Goal: Information Seeking & Learning: Learn about a topic

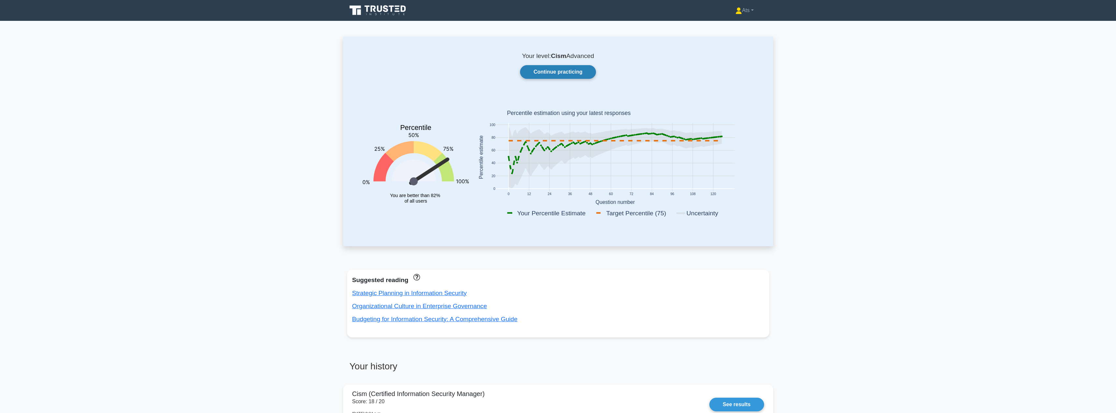
click at [534, 73] on link "Continue practicing" at bounding box center [558, 72] width 76 height 14
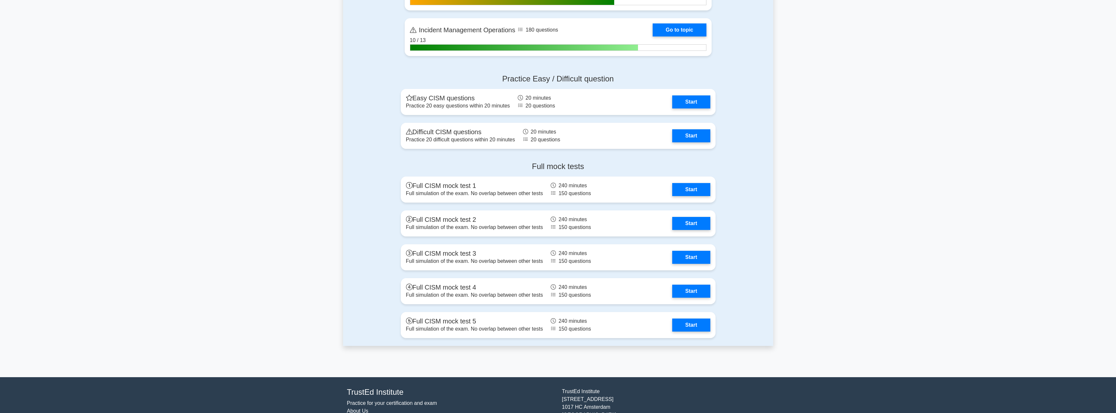
scroll to position [622, 0]
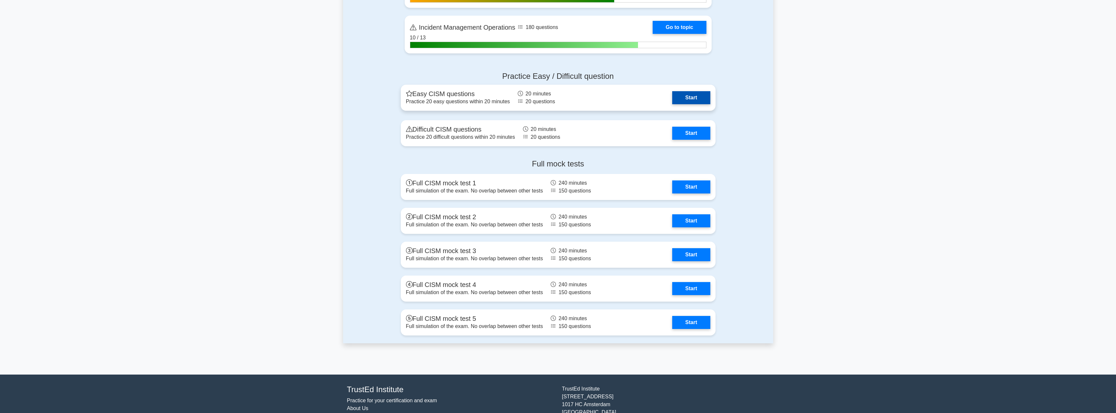
click at [703, 101] on link "Start" at bounding box center [691, 97] width 38 height 13
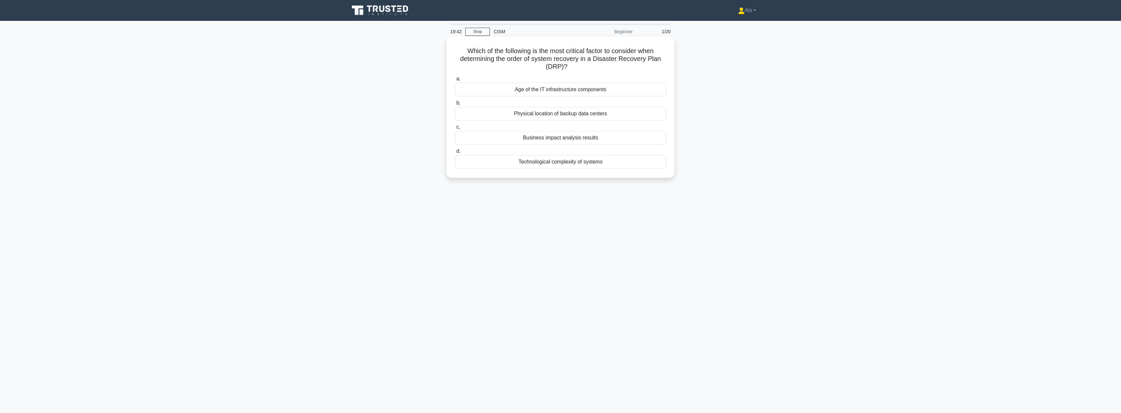
click at [543, 139] on div "Business impact analysis results" at bounding box center [560, 138] width 211 height 14
click at [455, 129] on input "c. Business impact analysis results" at bounding box center [455, 127] width 0 height 4
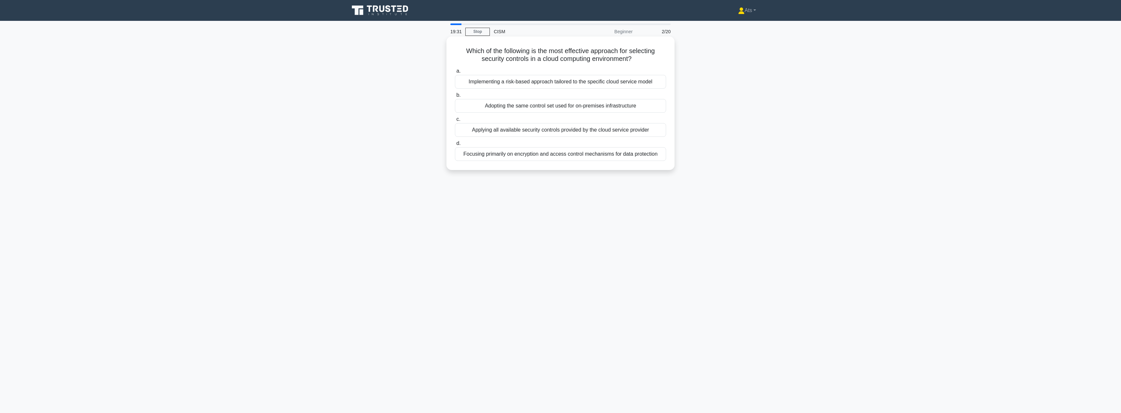
click at [501, 83] on div "Implementing a risk-based approach tailored to the specific cloud service model" at bounding box center [560, 82] width 211 height 14
click at [455, 73] on input "a. Implementing a risk-based approach tailored to the specific cloud service mo…" at bounding box center [455, 71] width 0 height 4
click at [641, 77] on div "Percentage of employees who completed security awareness training" at bounding box center [560, 82] width 211 height 14
click at [455, 73] on input "a. Percentage of employees who completed security awareness training" at bounding box center [455, 71] width 0 height 4
click at [620, 157] on div "Dynamic risk assessment and adaptive resource allocation" at bounding box center [560, 154] width 211 height 14
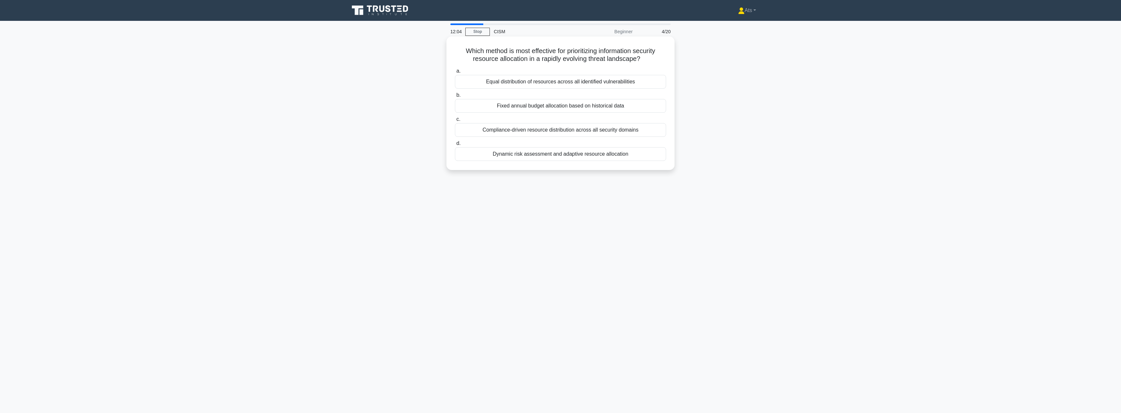
click at [455, 146] on input "d. Dynamic risk assessment and adaptive resource allocation" at bounding box center [455, 143] width 0 height 4
click at [577, 105] on div "Risk-based allocation" at bounding box center [560, 106] width 211 height 14
click at [455, 97] on input "b. Risk-based allocation" at bounding box center [455, 95] width 0 height 4
click at [542, 131] on div "Regular review and adaptation to evolving threats and business needs" at bounding box center [560, 130] width 211 height 14
click at [455, 122] on input "c. Regular review and adaptation to evolving threats and business needs" at bounding box center [455, 119] width 0 height 4
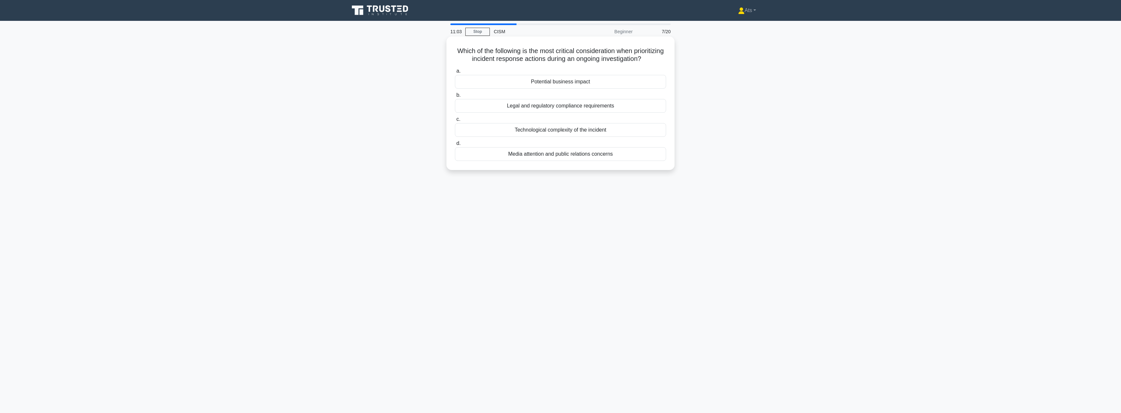
click at [590, 79] on div "Potential business impact" at bounding box center [560, 82] width 211 height 14
click at [455, 73] on input "a. Potential business impact" at bounding box center [455, 71] width 0 height 4
click at [593, 130] on div "Comparing file timestamps" at bounding box center [560, 130] width 211 height 14
click at [455, 122] on input "c. Comparing file timestamps" at bounding box center [455, 119] width 0 height 4
click at [636, 128] on div "To identify all affected systems and data assets in the organization" at bounding box center [560, 130] width 211 height 14
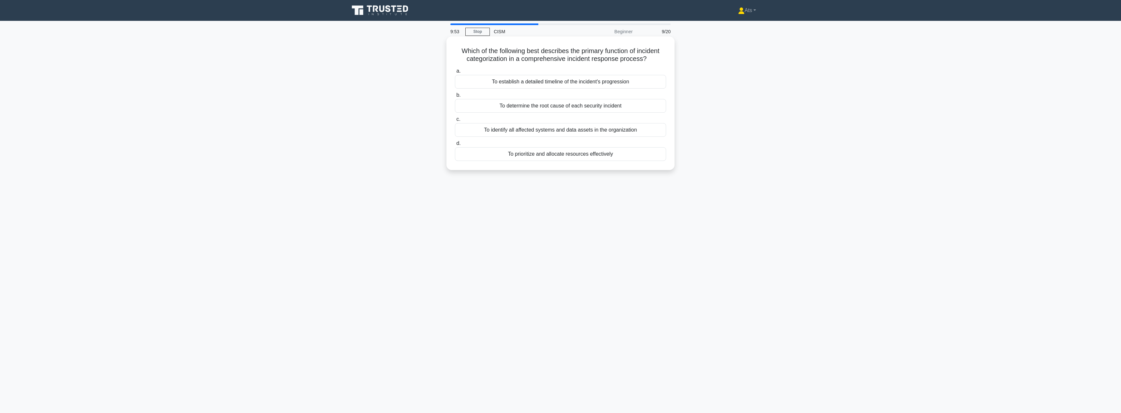
click at [455, 122] on input "c. To identify all affected systems and data assets in the organization" at bounding box center [455, 119] width 0 height 4
click at [604, 115] on div "Automated discovery and continuous monitoring tools" at bounding box center [560, 114] width 211 height 14
click at [455, 105] on input "b. Automated discovery and continuous monitoring tools" at bounding box center [455, 103] width 0 height 4
click at [556, 139] on div "To define performance expectations and security requirements" at bounding box center [560, 138] width 211 height 14
click at [455, 129] on input "c. To define performance expectations and security requirements" at bounding box center [455, 127] width 0 height 4
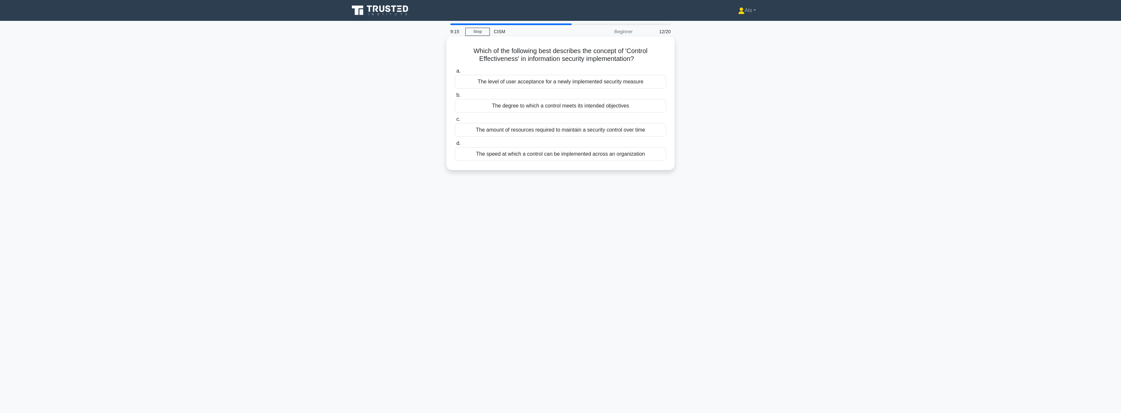
click at [608, 107] on div "The degree to which a control meets its intended objectives" at bounding box center [560, 106] width 211 height 14
click at [455, 97] on input "b. The degree to which a control meets its intended objectives" at bounding box center [455, 95] width 0 height 4
click at [629, 155] on div "Integrating security practices into daily workflows and processes" at bounding box center [560, 154] width 211 height 14
click at [455, 146] on input "d. Integrating security practices into daily workflows and processes" at bounding box center [455, 143] width 0 height 4
click at [515, 82] on div "Adopting a risk-based approach to evaluate and implement new technologies" at bounding box center [560, 82] width 211 height 14
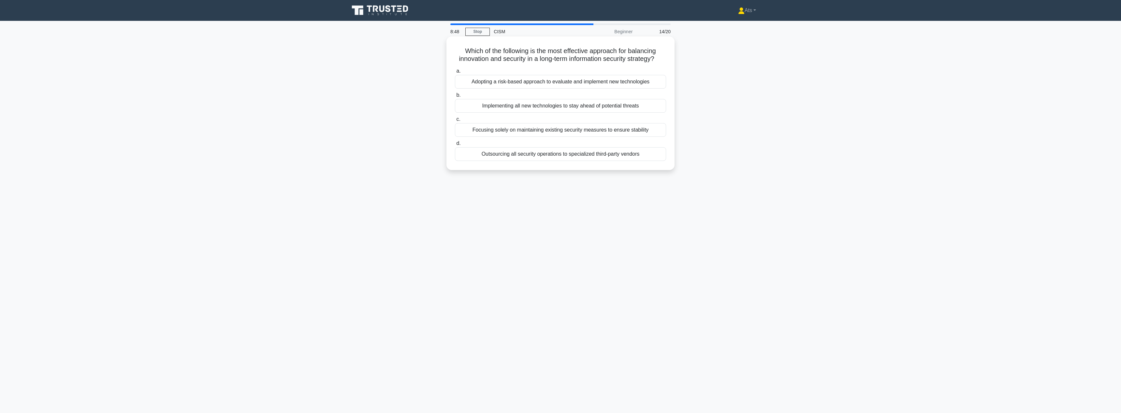
click at [455, 73] on input "a. Adopting a risk-based approach to evaluate and implement new technologies" at bounding box center [455, 71] width 0 height 4
click at [587, 131] on div "Regular review and adjustment of objectives" at bounding box center [560, 130] width 211 height 14
click at [455, 122] on input "c. Regular review and adjustment of objectives" at bounding box center [455, 119] width 0 height 4
click at [564, 137] on div "Implementing model validation and adversarial testing techniques" at bounding box center [560, 138] width 211 height 14
click at [455, 129] on input "c. Implementing model validation and adversarial testing techniques" at bounding box center [455, 127] width 0 height 4
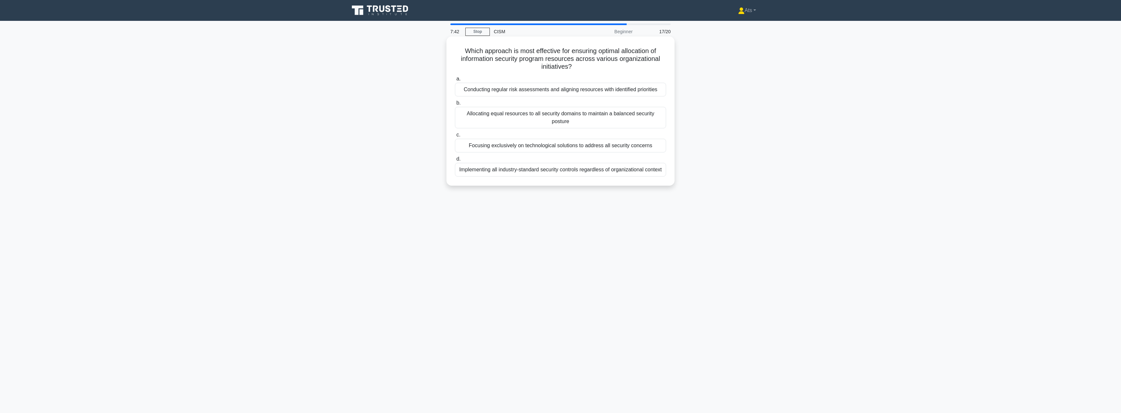
click at [583, 85] on div "Conducting regular risk assessments and aligning resources with identified prio…" at bounding box center [560, 90] width 211 height 14
click at [455, 81] on input "a. Conducting regular risk assessments and aligning resources with identified p…" at bounding box center [455, 79] width 0 height 4
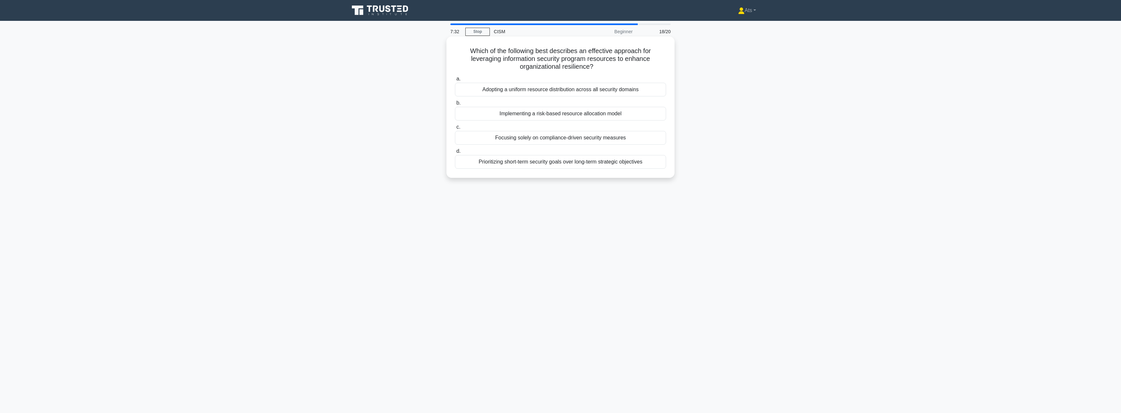
click at [535, 117] on div "Implementing a risk-based resource allocation model" at bounding box center [560, 114] width 211 height 14
click at [455, 105] on input "b. Implementing a risk-based resource allocation model" at bounding box center [455, 103] width 0 height 4
click at [572, 114] on div "Red team exercises" at bounding box center [560, 114] width 211 height 14
click at [455, 105] on input "b. Red team exercises" at bounding box center [455, 103] width 0 height 4
click at [580, 110] on div "Integrating security measures throughout the system development lifecycle" at bounding box center [560, 106] width 211 height 14
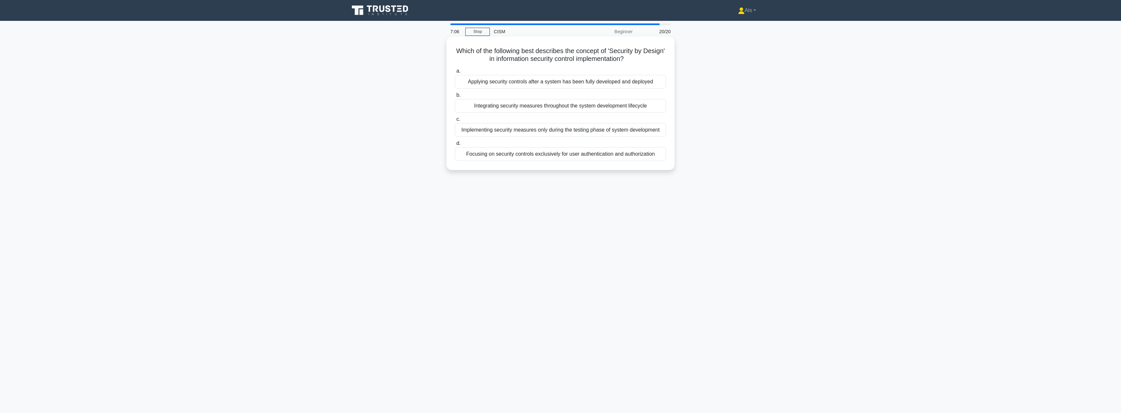
click at [455, 97] on input "b. Integrating security measures throughout the system development lifecycle" at bounding box center [455, 95] width 0 height 4
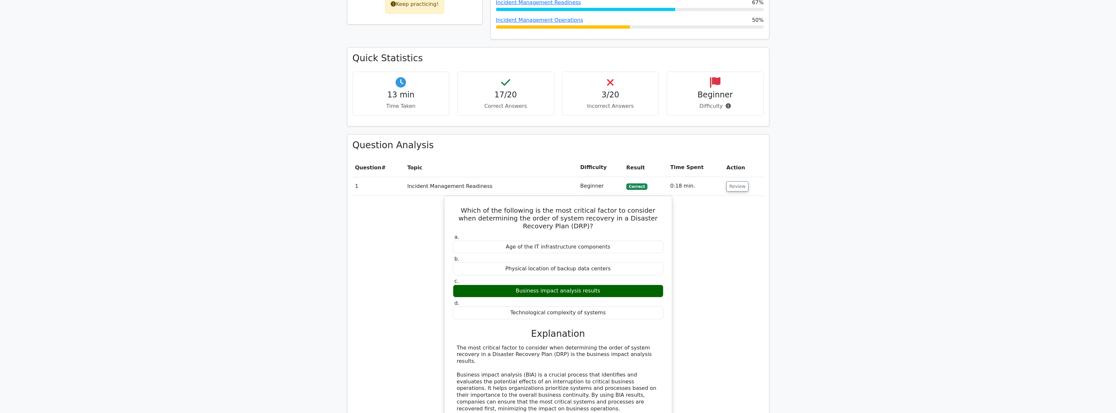
scroll to position [495, 0]
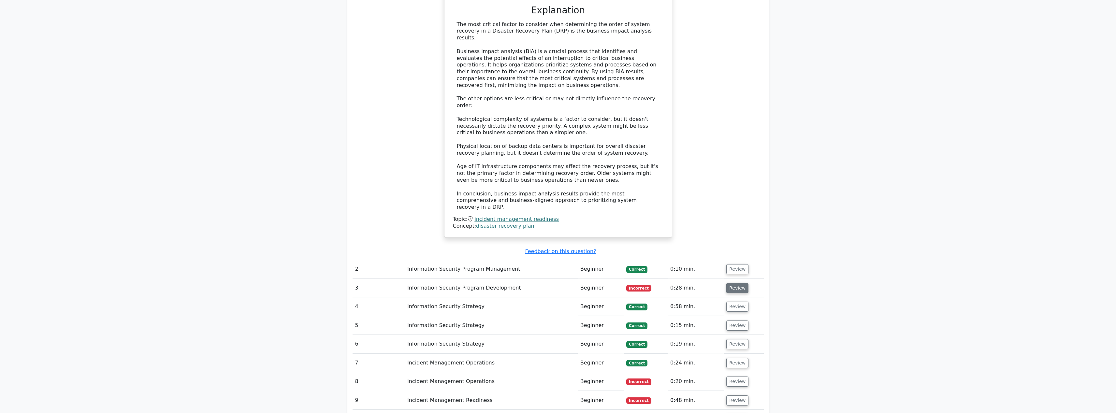
click at [735, 283] on button "Review" at bounding box center [738, 288] width 22 height 10
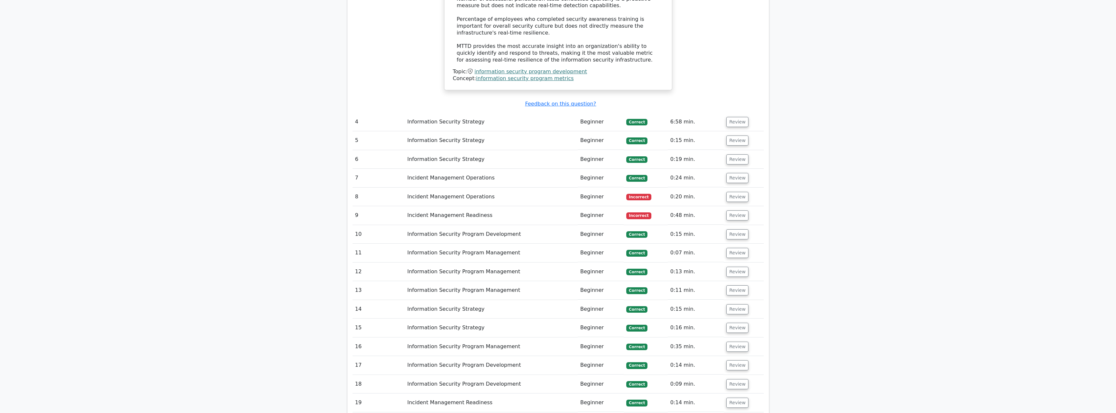
scroll to position [1044, 0]
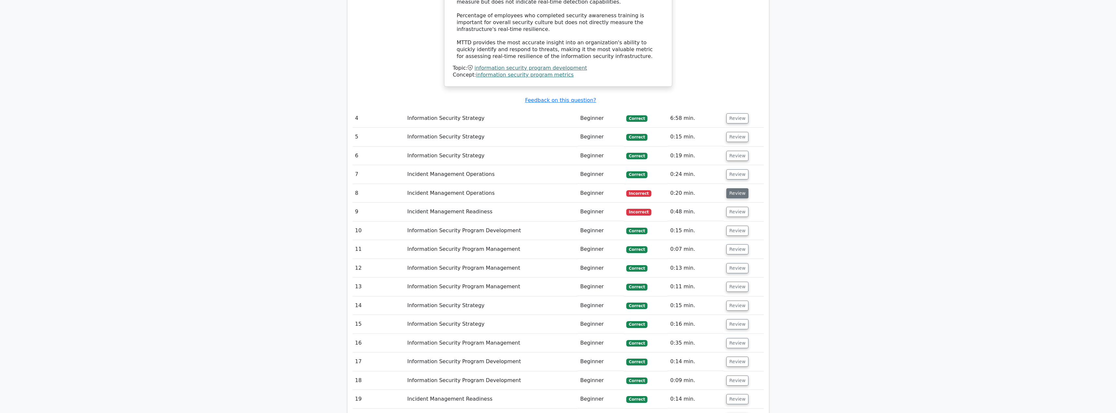
click at [729, 188] on button "Review" at bounding box center [738, 193] width 22 height 10
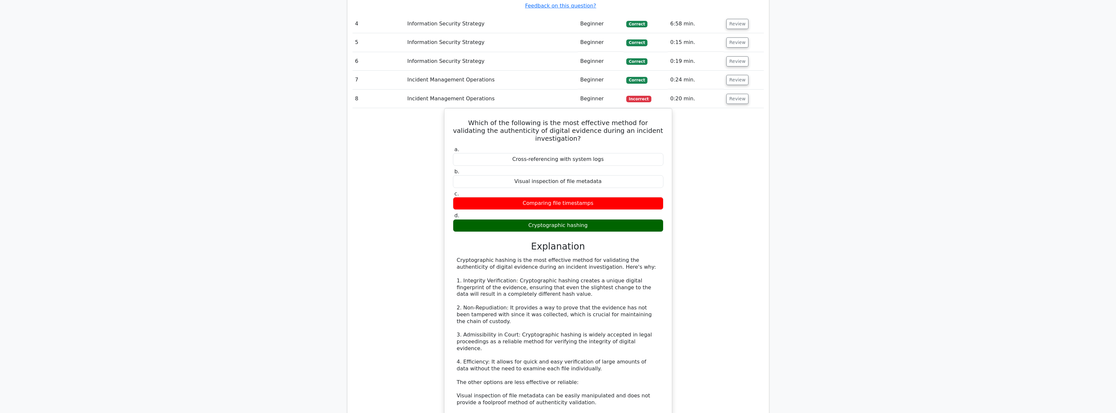
scroll to position [1333, 0]
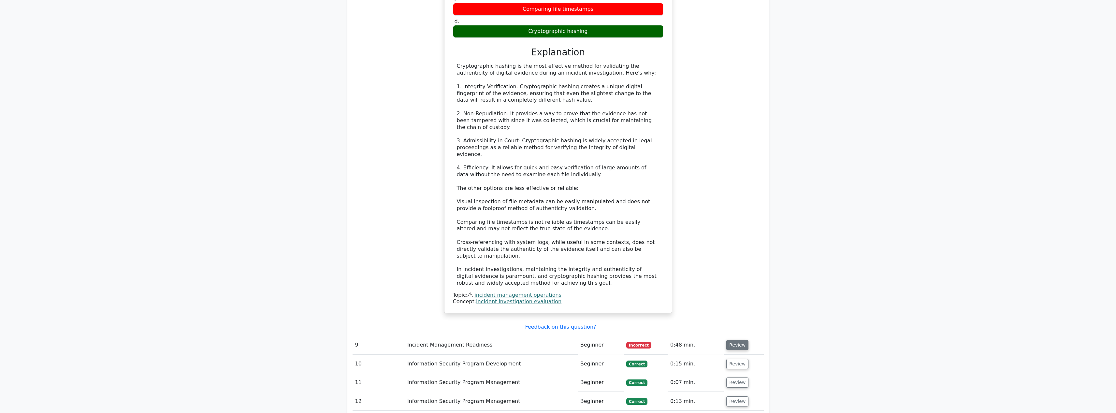
click at [737, 340] on button "Review" at bounding box center [738, 345] width 22 height 10
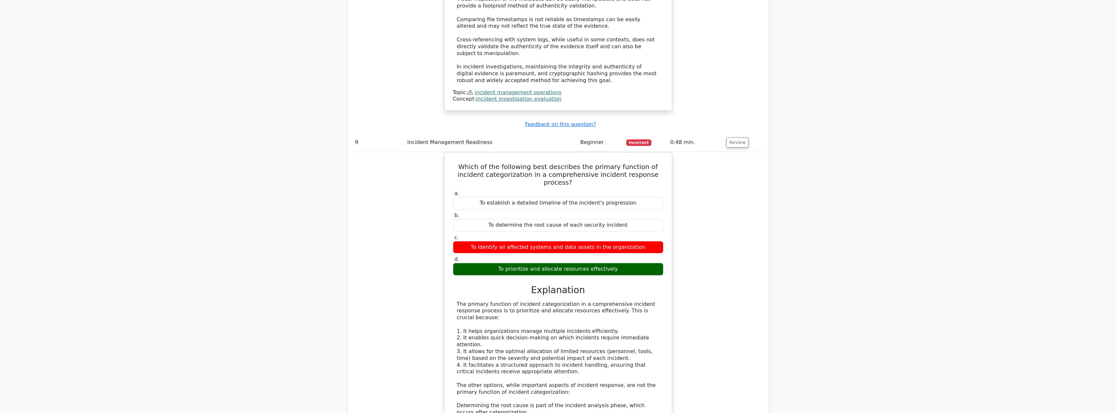
scroll to position [1951, 0]
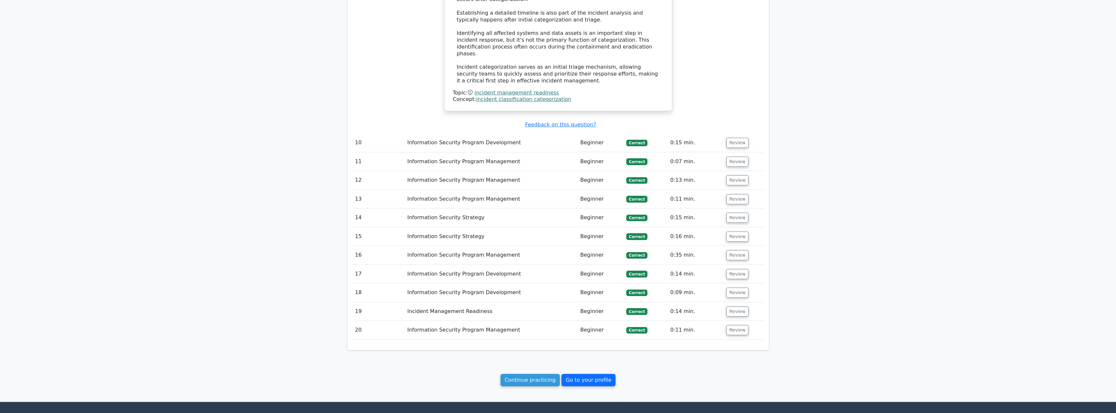
click at [606, 374] on link "Go to your profile" at bounding box center [589, 380] width 54 height 12
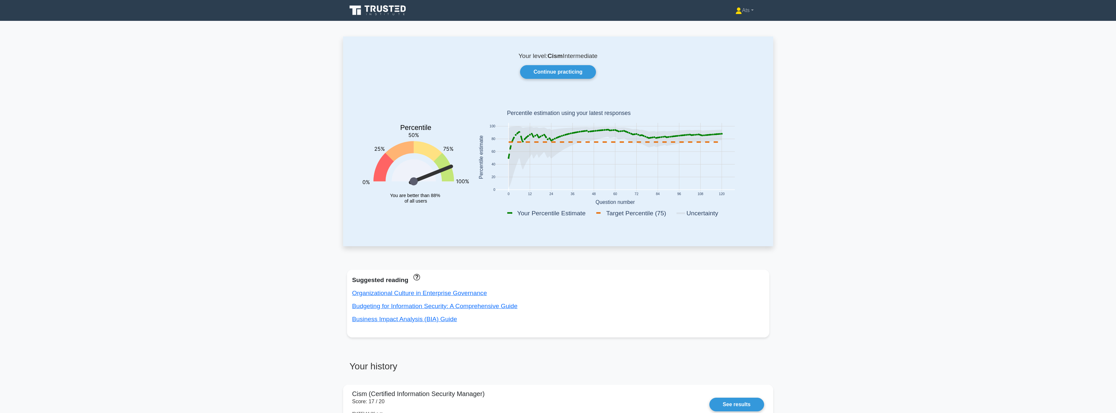
click at [709, 135] on icon at bounding box center [710, 135] width 2 height 2
